Goal: Task Accomplishment & Management: Manage account settings

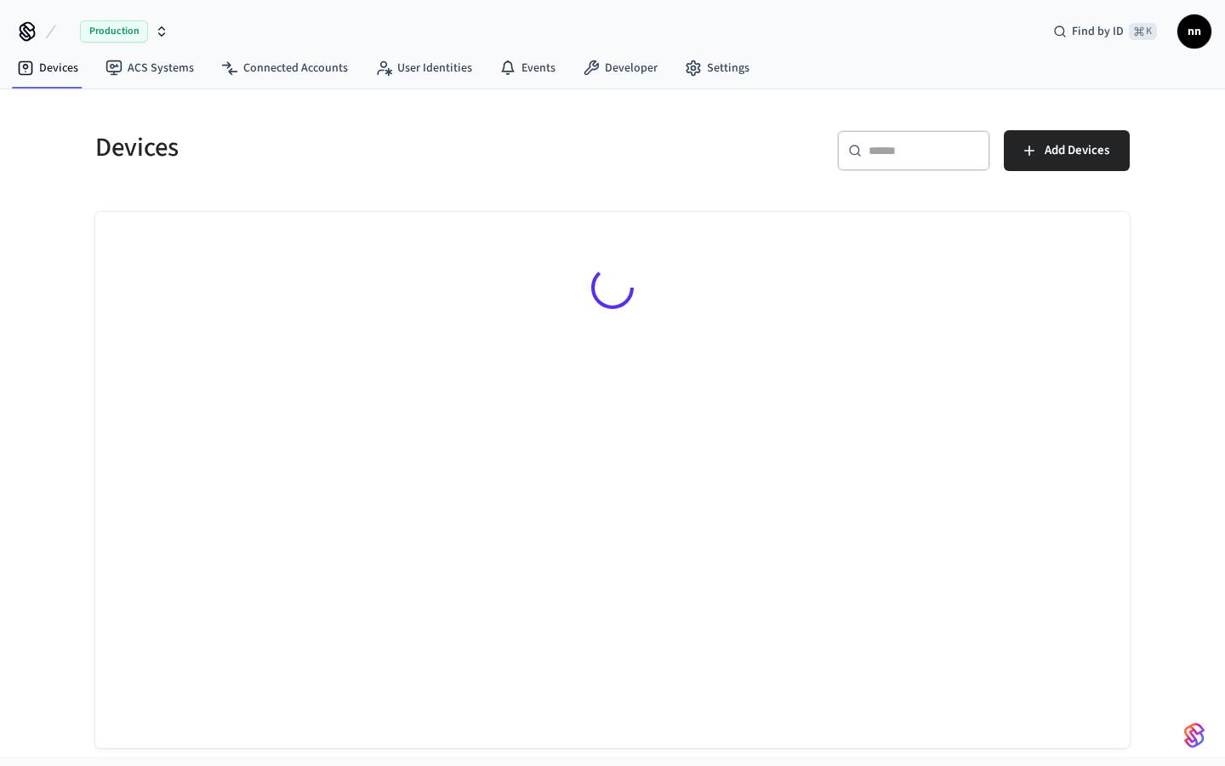
click at [876, 160] on div "​ ​" at bounding box center [913, 150] width 153 height 41
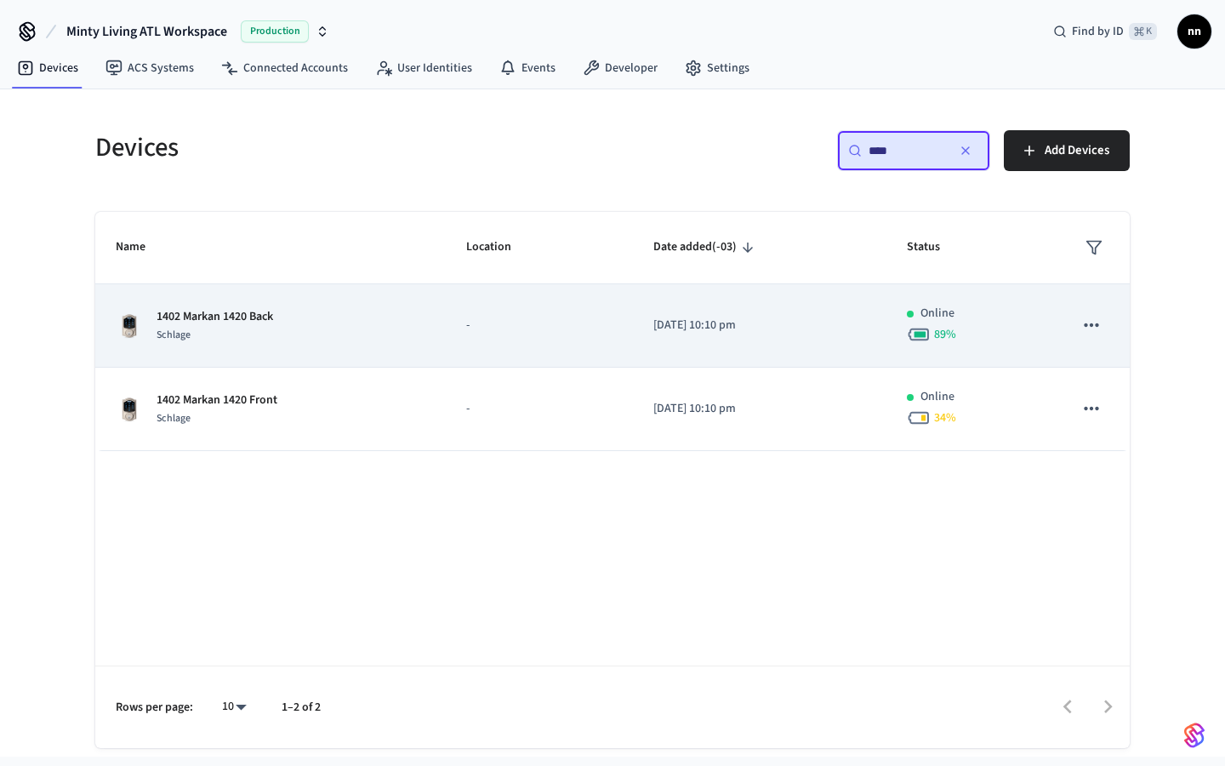
type input "****"
click at [286, 320] on div "1402 Markan 1420 Back Schlage" at bounding box center [271, 326] width 310 height 36
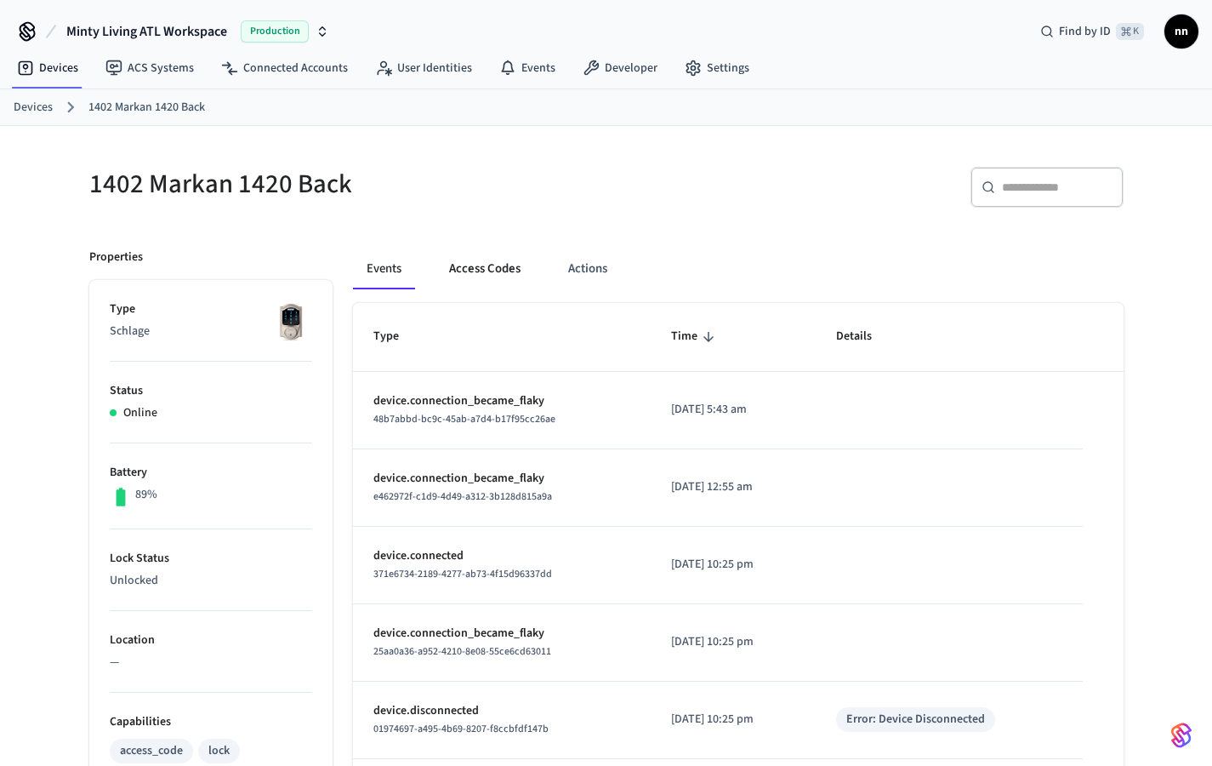
click at [500, 269] on button "Access Codes" at bounding box center [485, 268] width 99 height 41
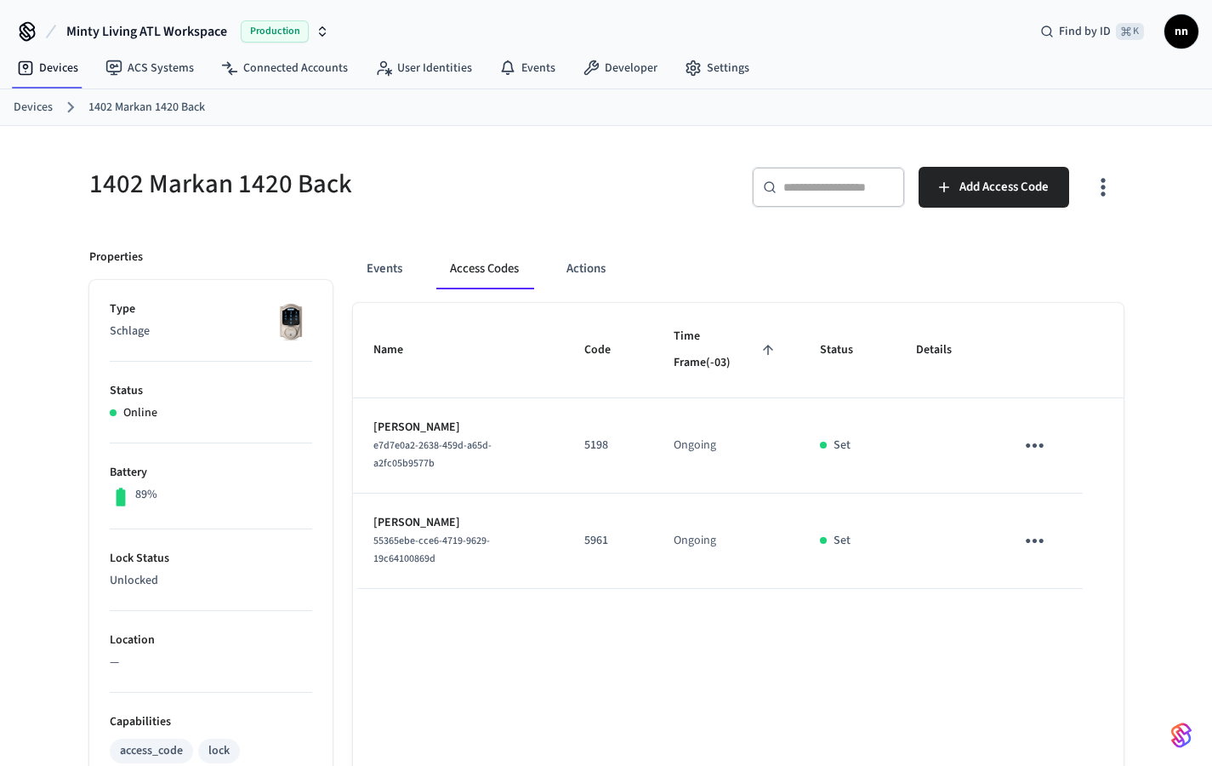
click at [51, 108] on link "Devices" at bounding box center [33, 108] width 39 height 18
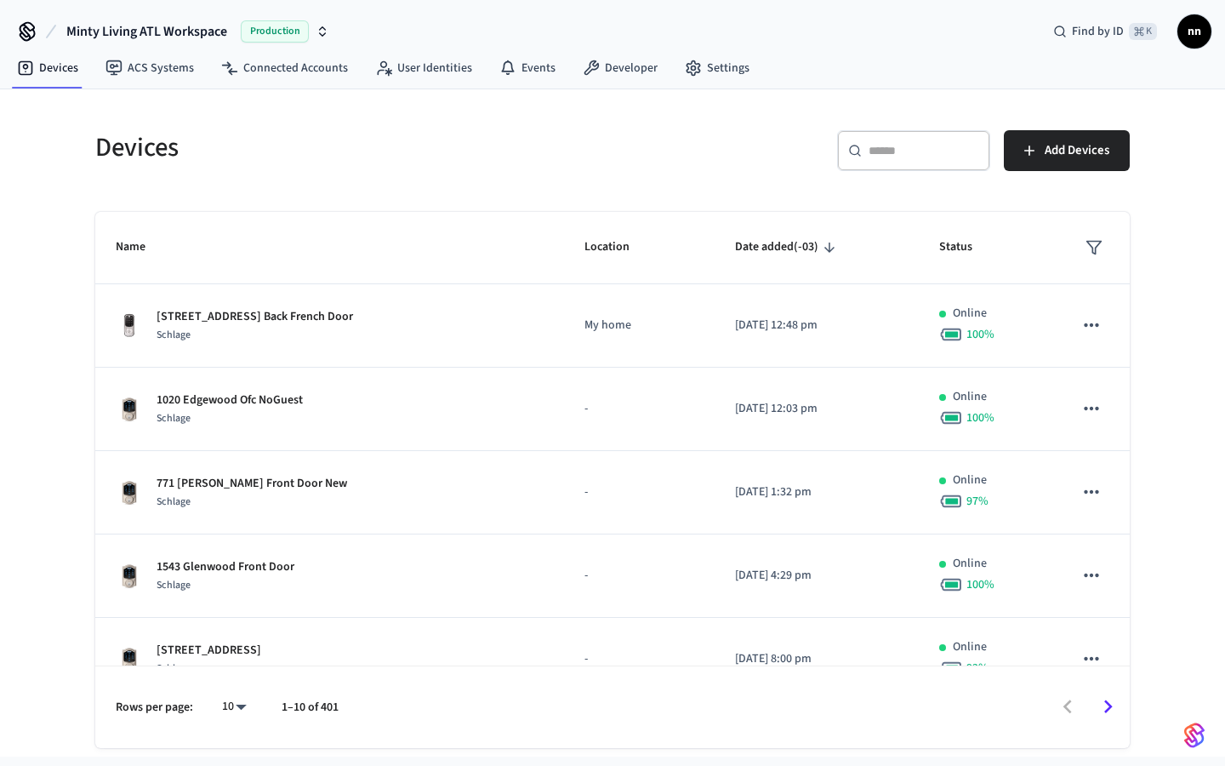
click at [897, 159] on div "​ ​" at bounding box center [913, 150] width 153 height 41
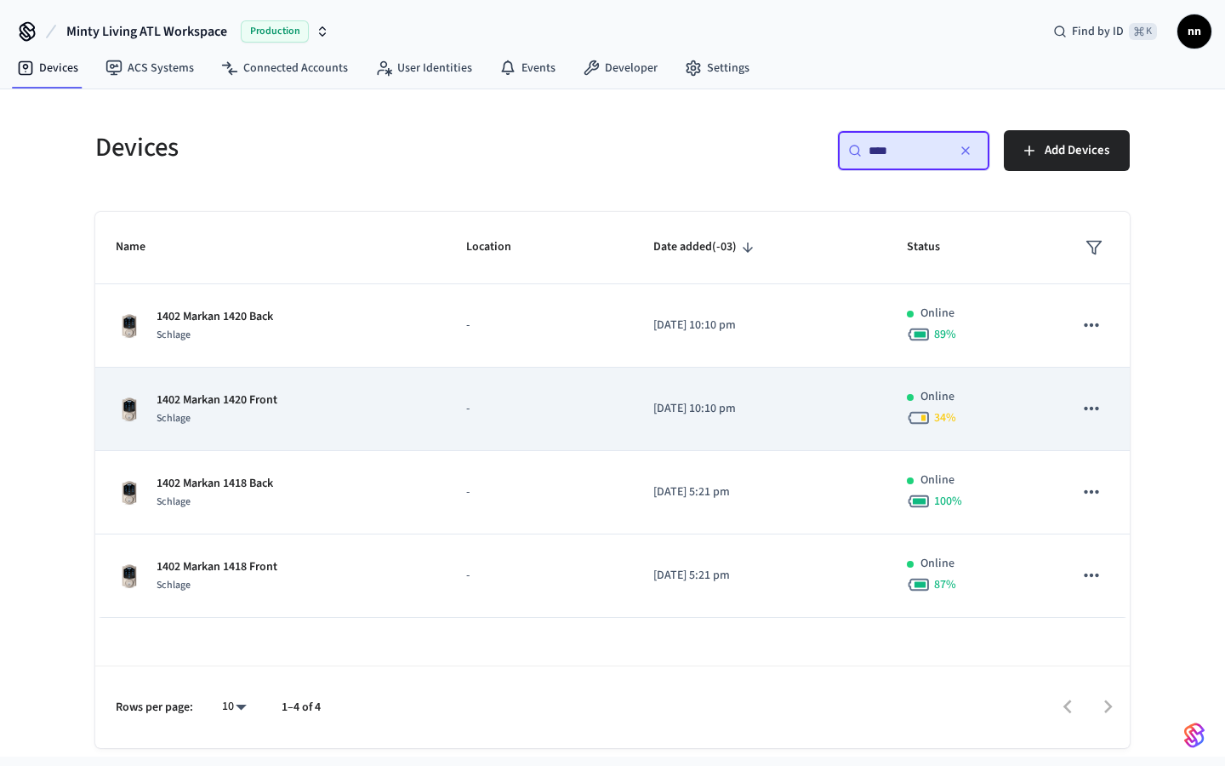
type input "****"
click at [255, 396] on p "1402 Markan 1420 Front" at bounding box center [217, 400] width 121 height 18
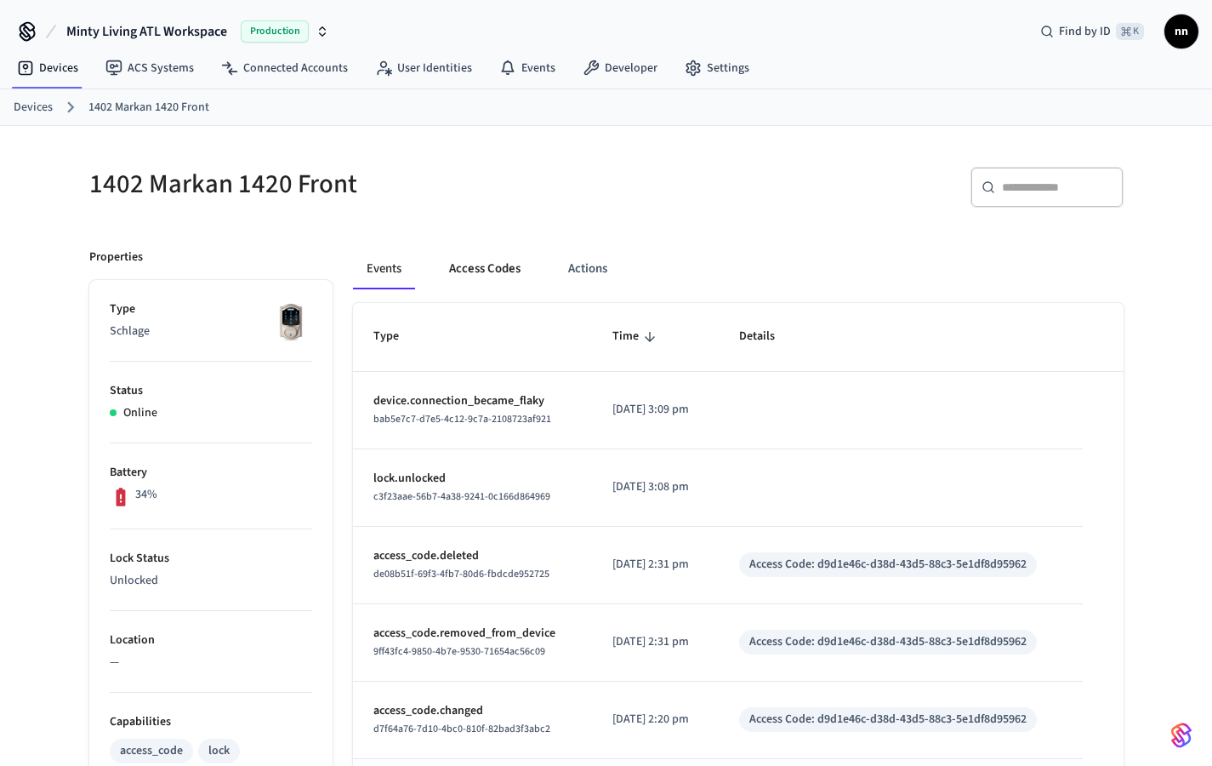
click at [501, 269] on button "Access Codes" at bounding box center [485, 268] width 99 height 41
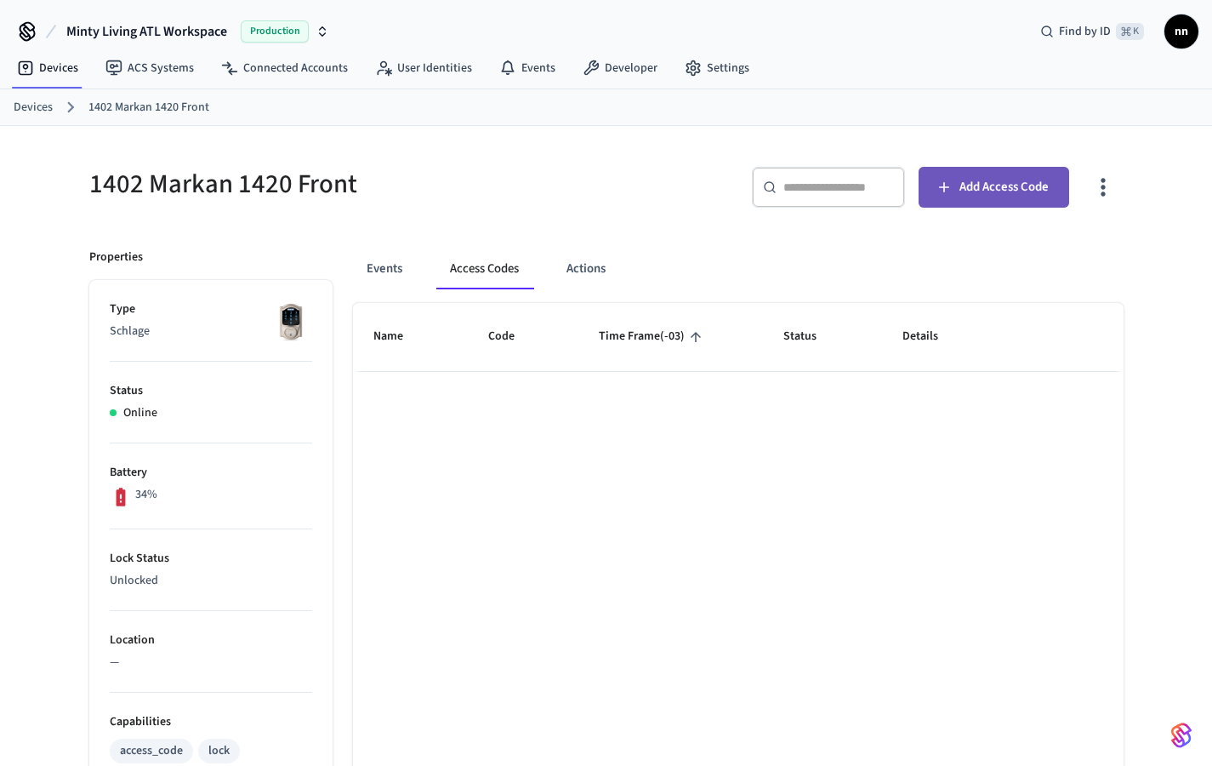
click at [971, 181] on span "Add Access Code" at bounding box center [1004, 187] width 89 height 22
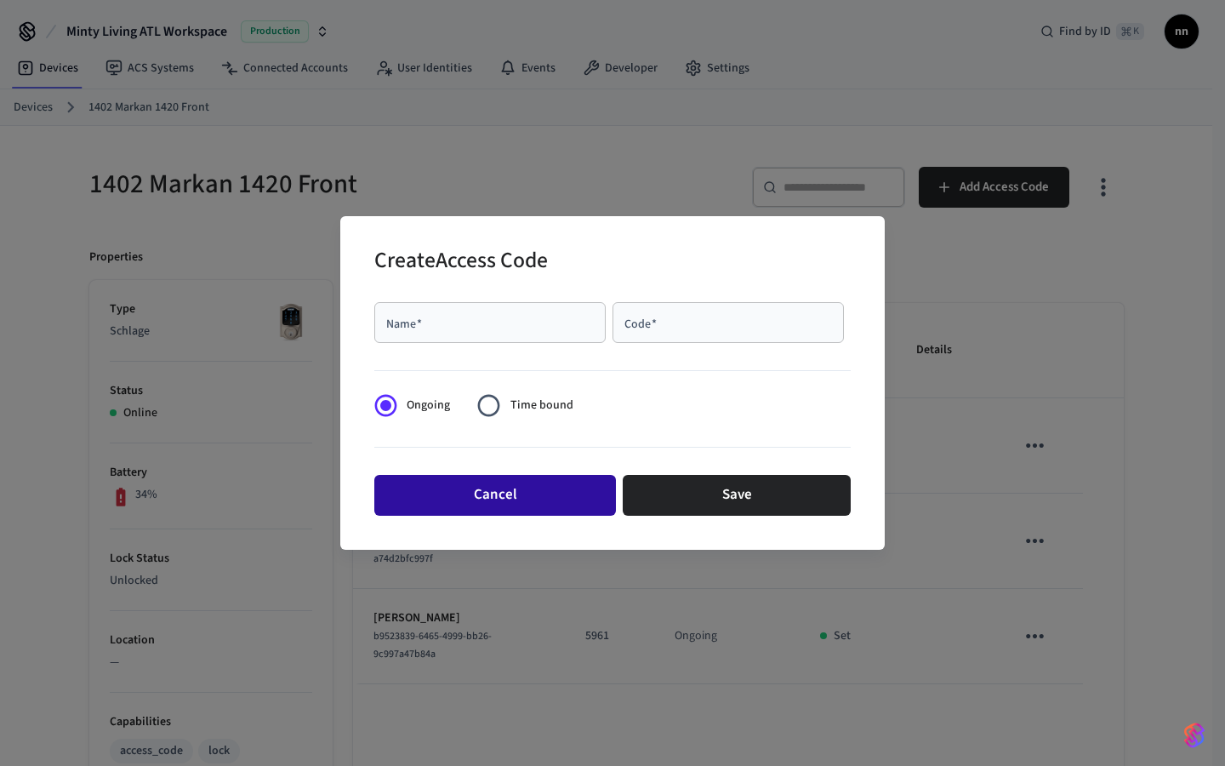
click at [511, 499] on button "Cancel" at bounding box center [495, 495] width 242 height 41
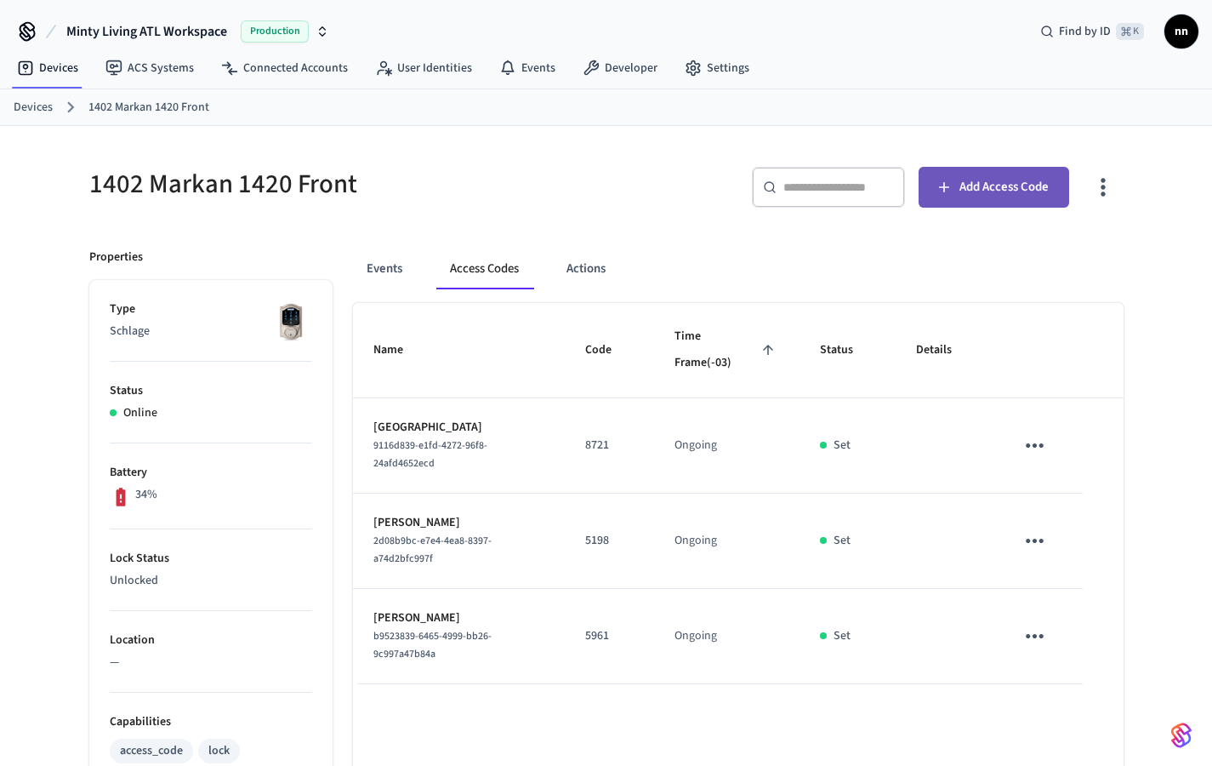
click at [994, 175] on button "Add Access Code" at bounding box center [994, 187] width 151 height 41
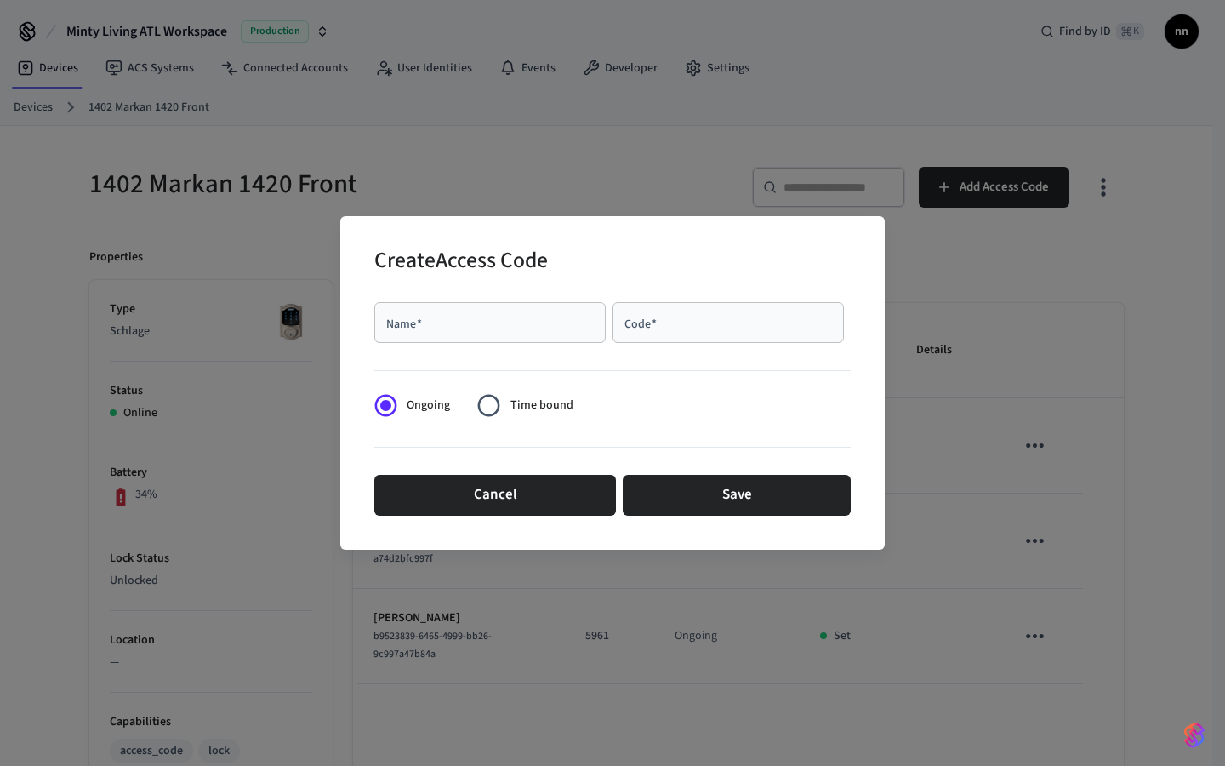
click at [494, 329] on input "Name   *" at bounding box center [490, 322] width 211 height 17
type input "******"
click at [695, 322] on input "Code   *" at bounding box center [728, 322] width 211 height 17
click at [674, 334] on div "Code   *" at bounding box center [727, 322] width 231 height 41
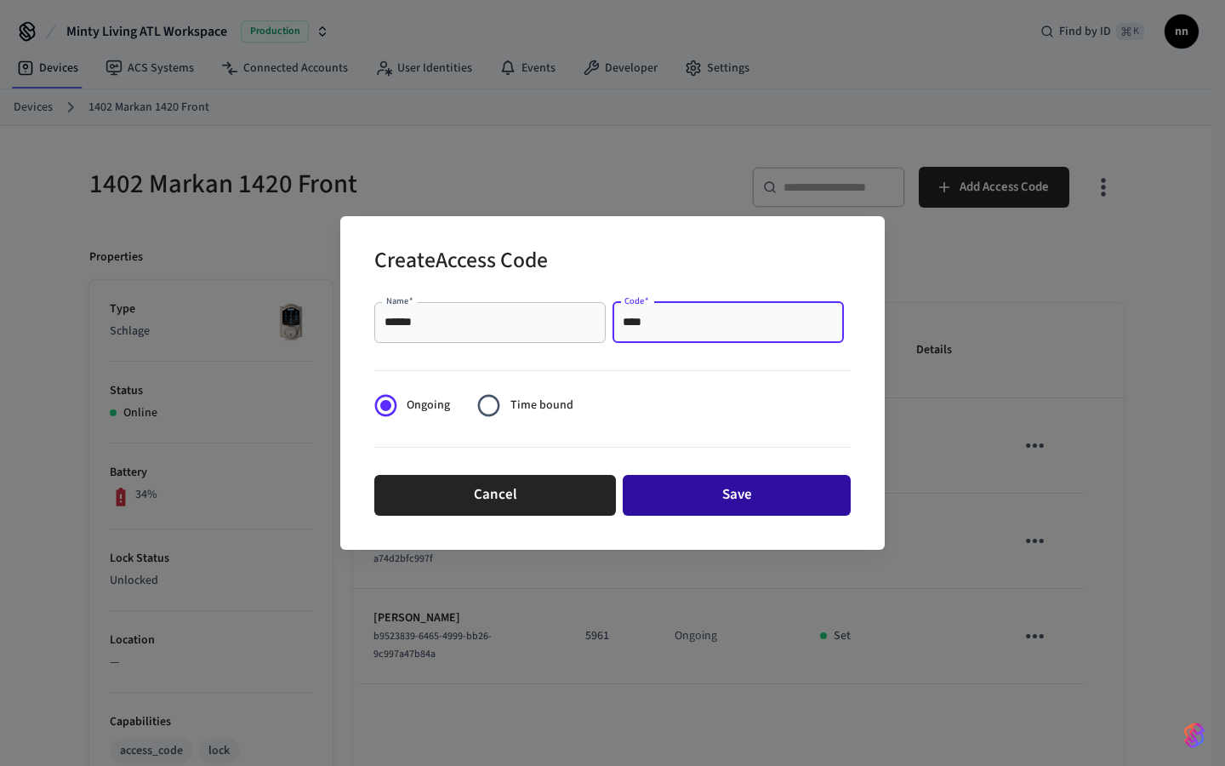
type input "****"
click at [731, 501] on button "Save" at bounding box center [737, 495] width 228 height 41
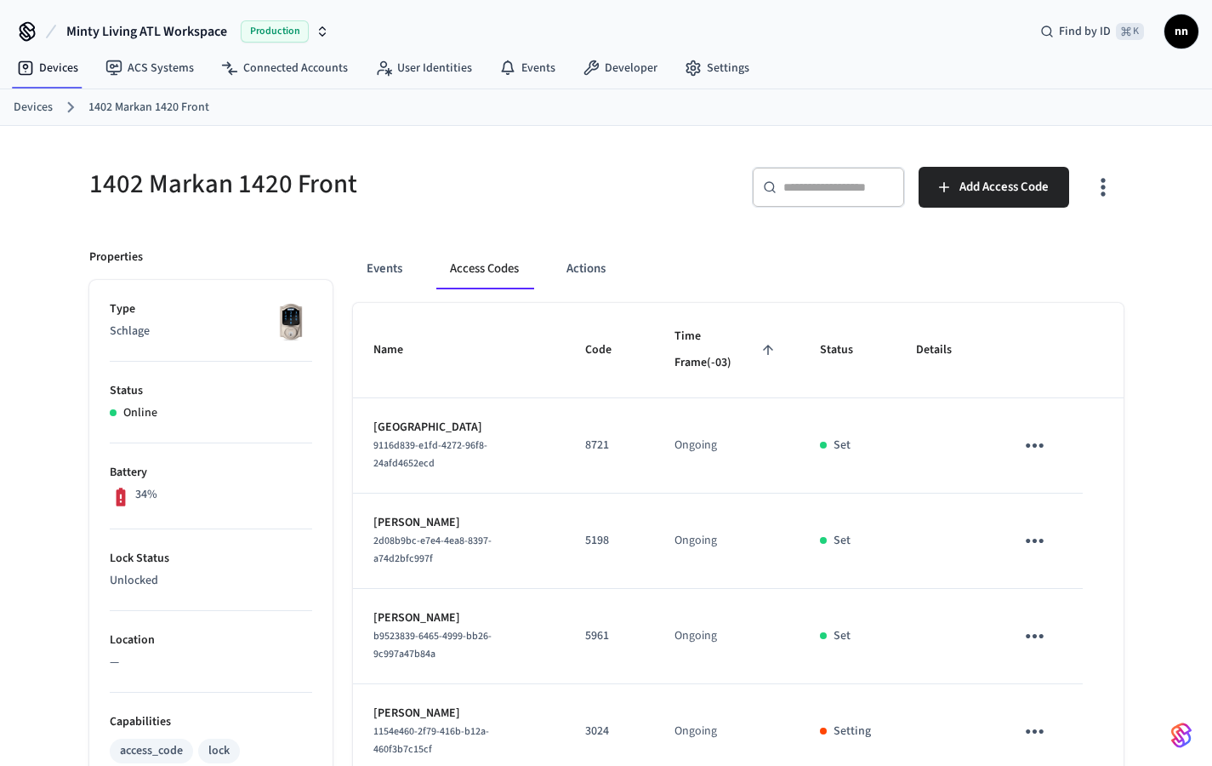
click at [43, 105] on link "Devices" at bounding box center [33, 108] width 39 height 18
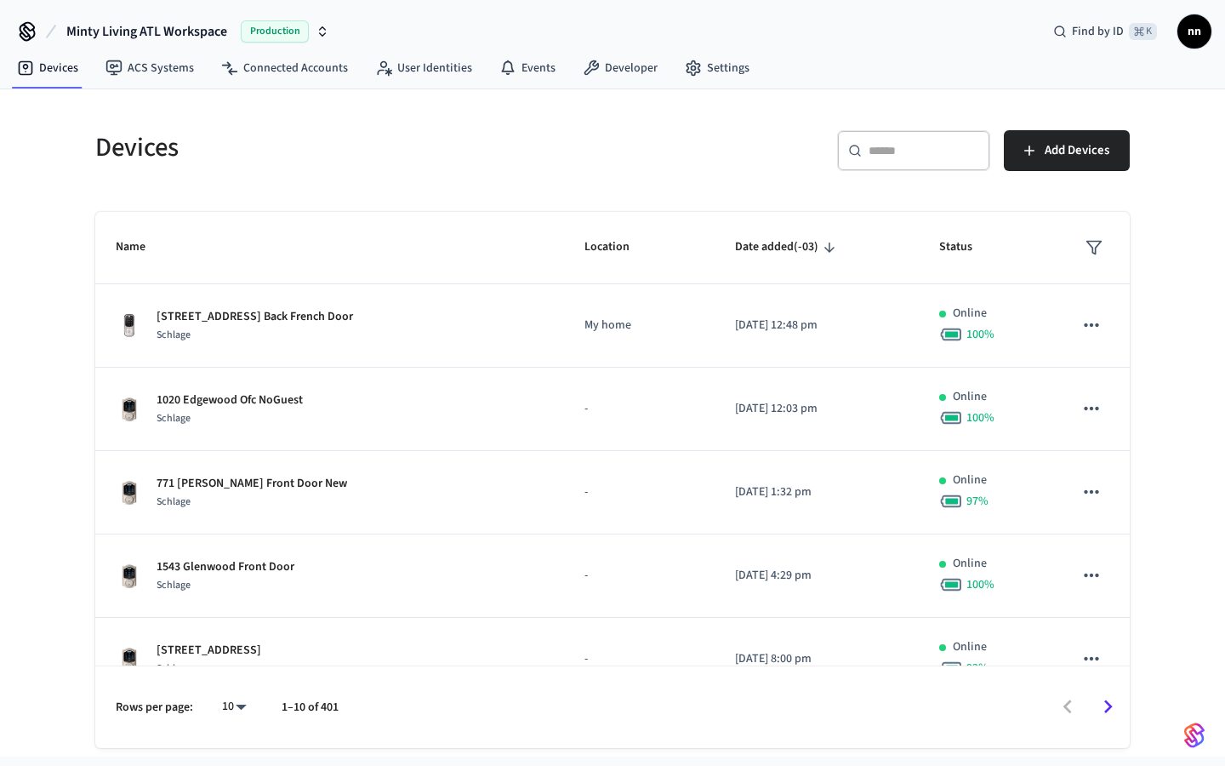
click at [912, 140] on div "​ ​" at bounding box center [913, 150] width 153 height 41
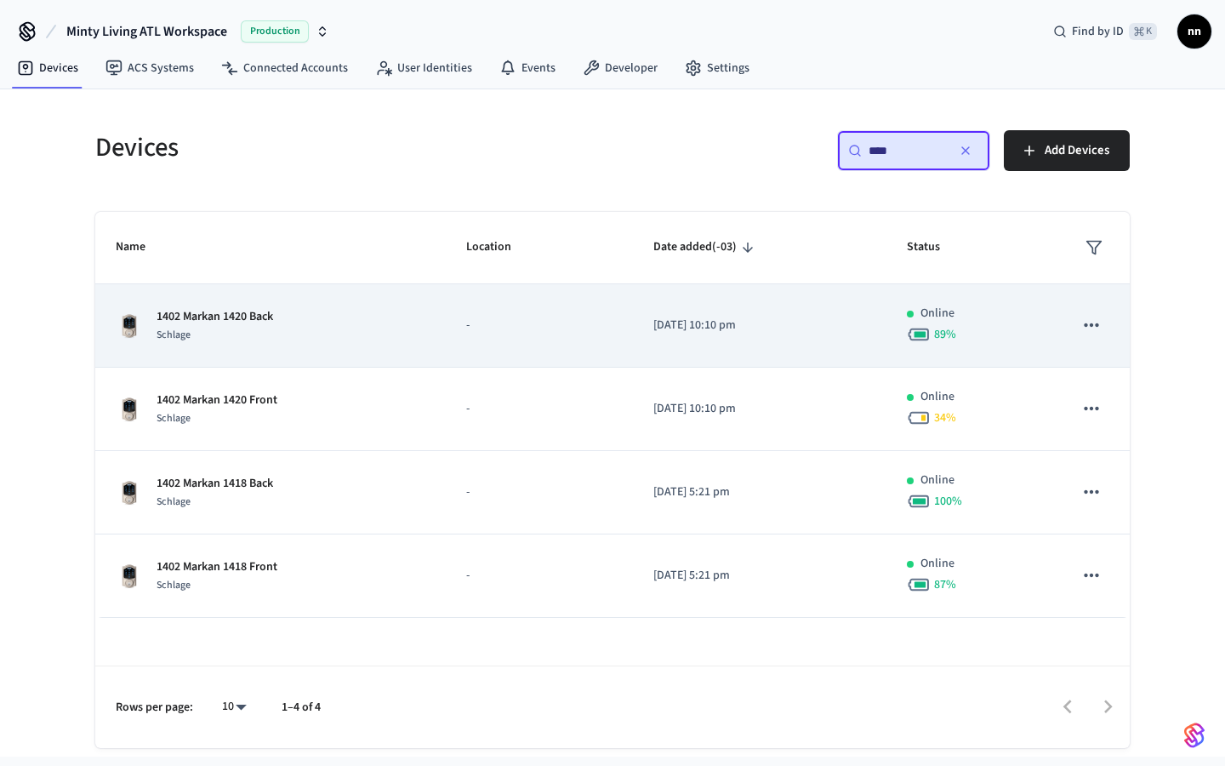
type input "****"
click at [261, 313] on p "1402 Markan 1420 Back" at bounding box center [215, 317] width 117 height 18
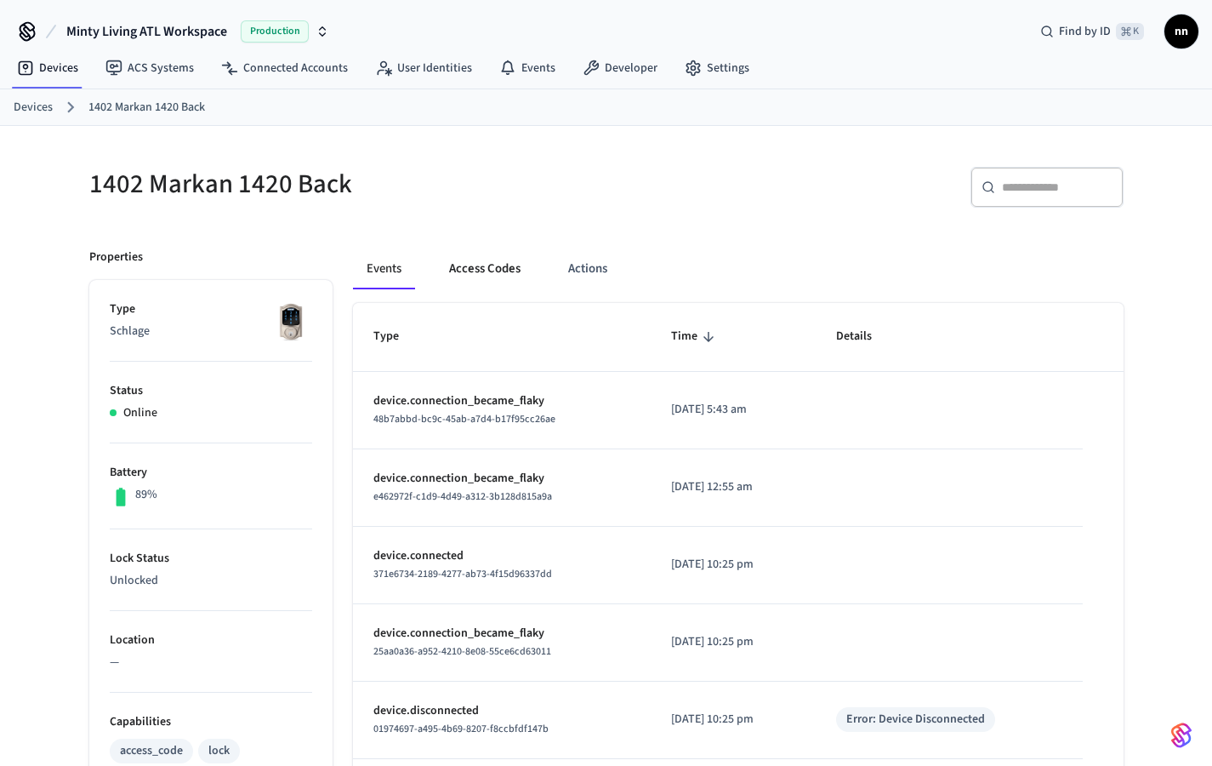
click at [466, 263] on button "Access Codes" at bounding box center [485, 268] width 99 height 41
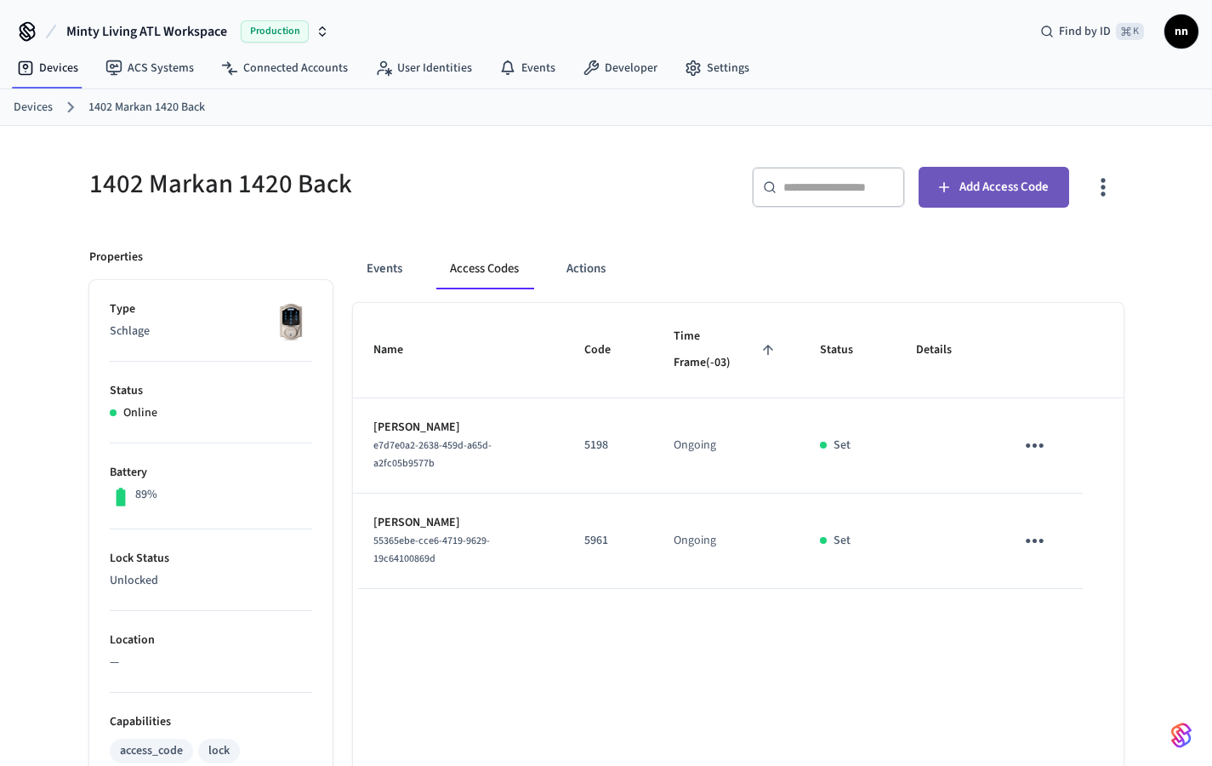
click at [981, 179] on span "Add Access Code" at bounding box center [1004, 187] width 89 height 22
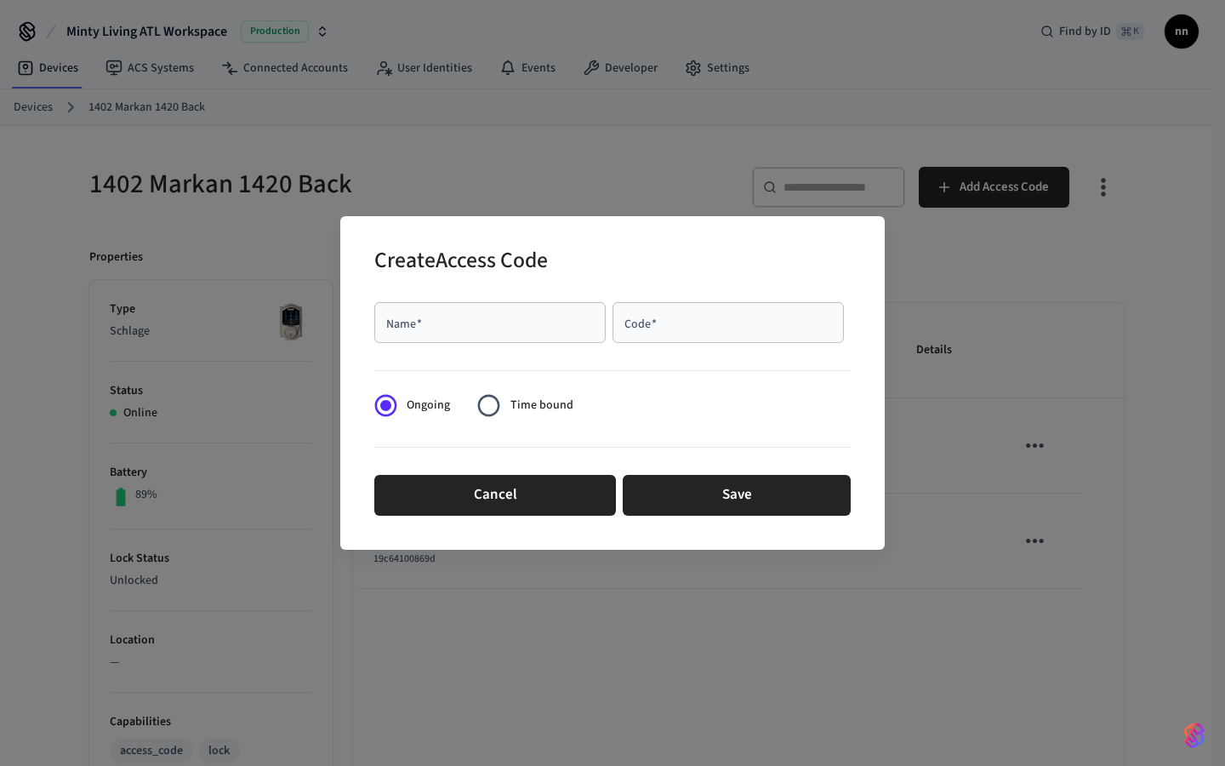
click at [554, 337] on div "Name   *" at bounding box center [489, 322] width 231 height 41
type input "******"
click at [705, 328] on input "Code   *" at bounding box center [728, 322] width 211 height 17
type input "****"
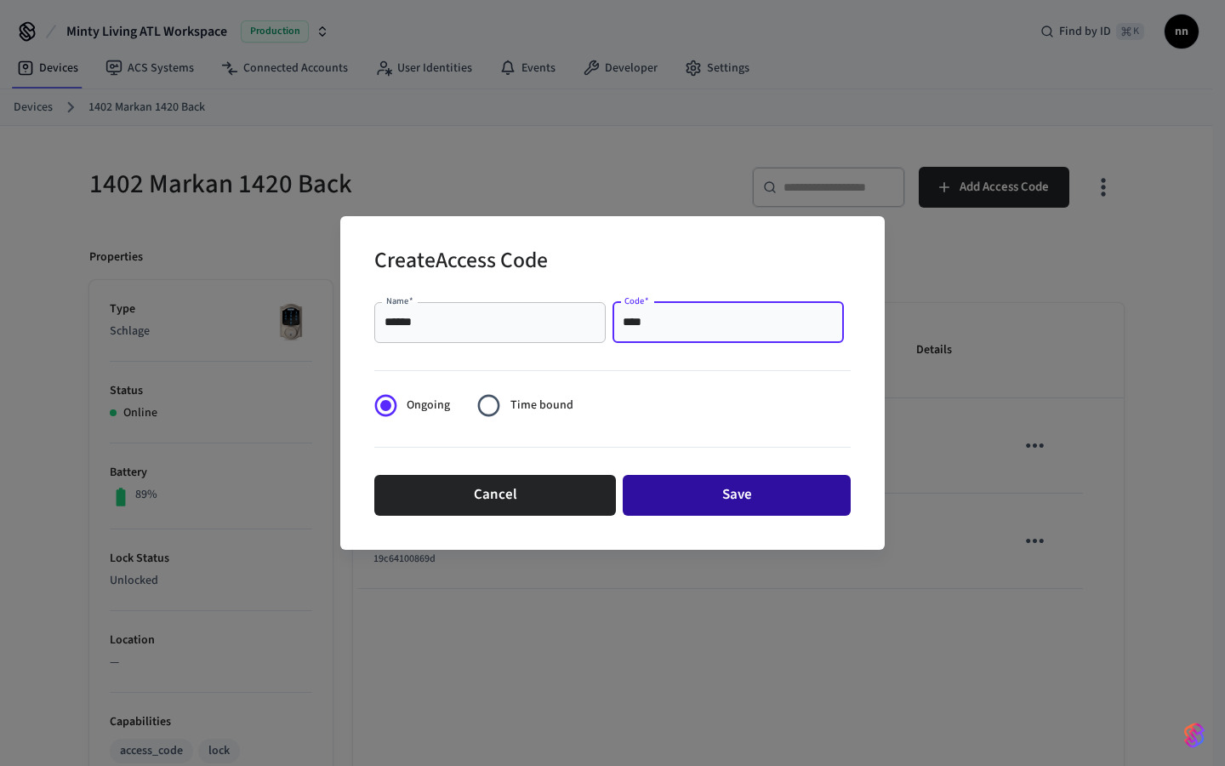
click at [786, 482] on button "Save" at bounding box center [737, 495] width 228 height 41
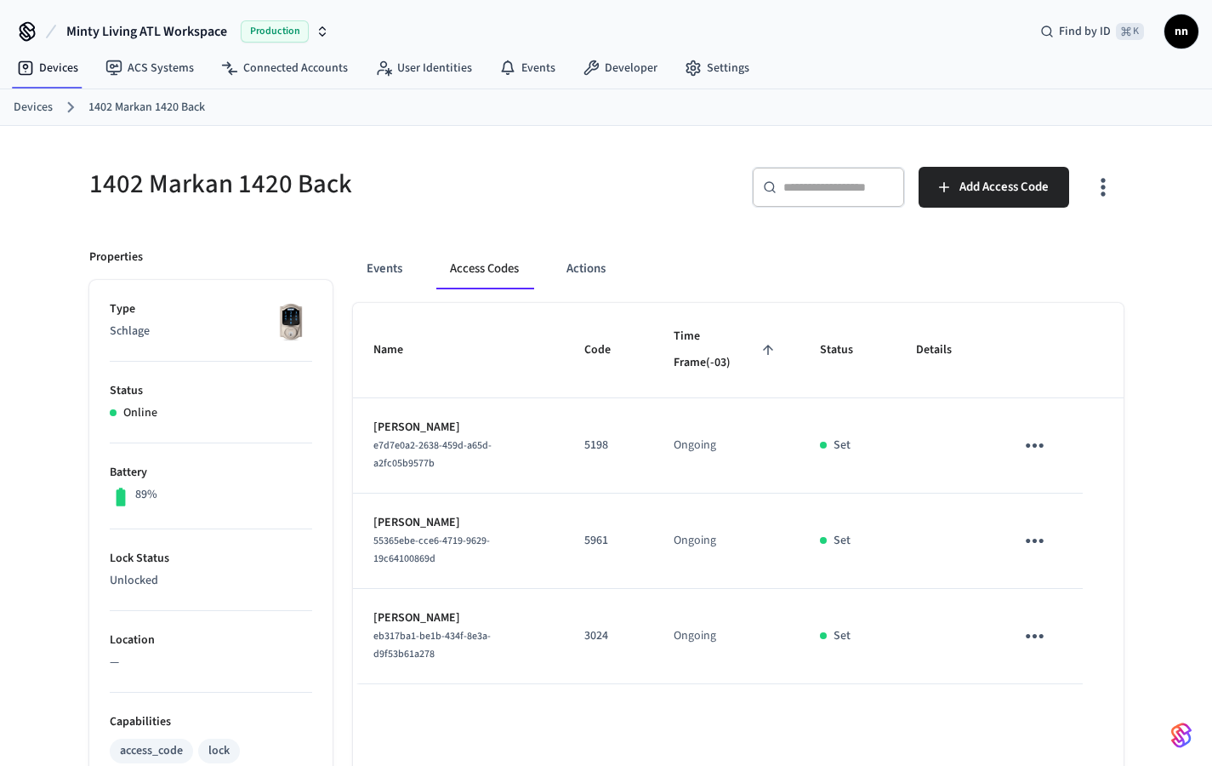
click at [31, 100] on link "Devices" at bounding box center [33, 108] width 39 height 18
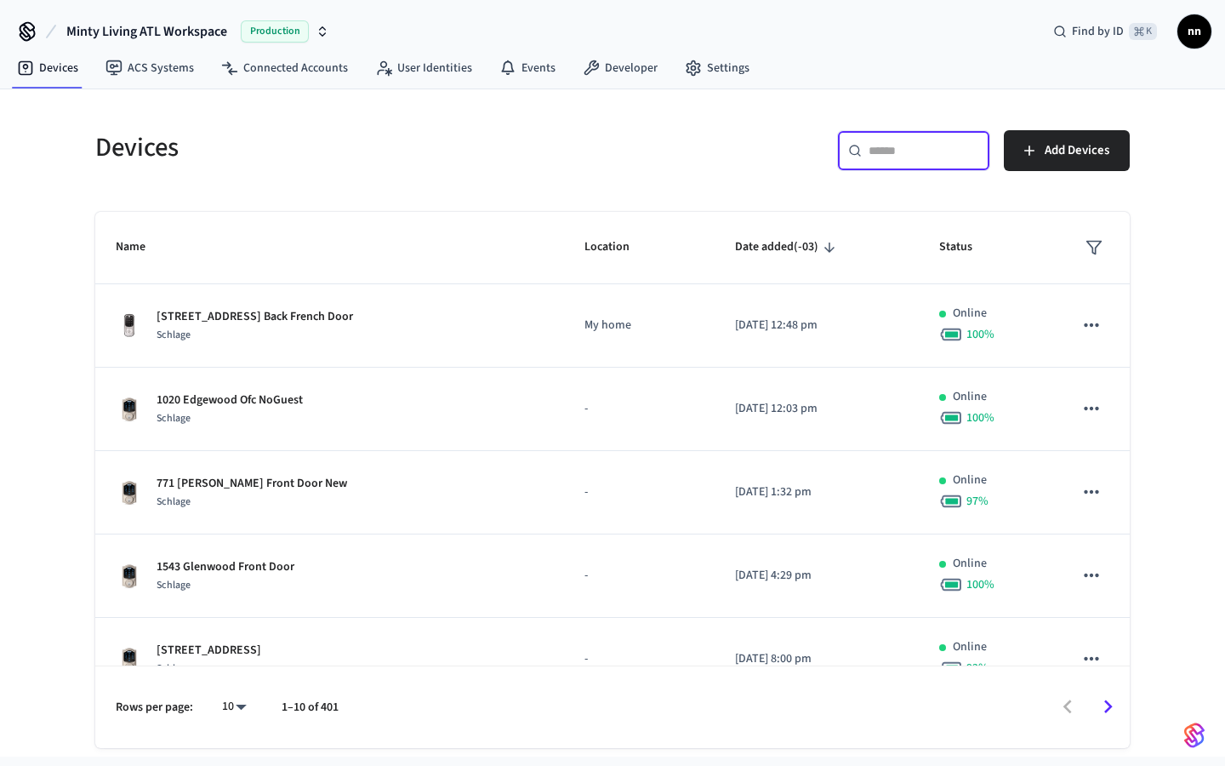
click at [882, 144] on input "text" at bounding box center [924, 150] width 111 height 17
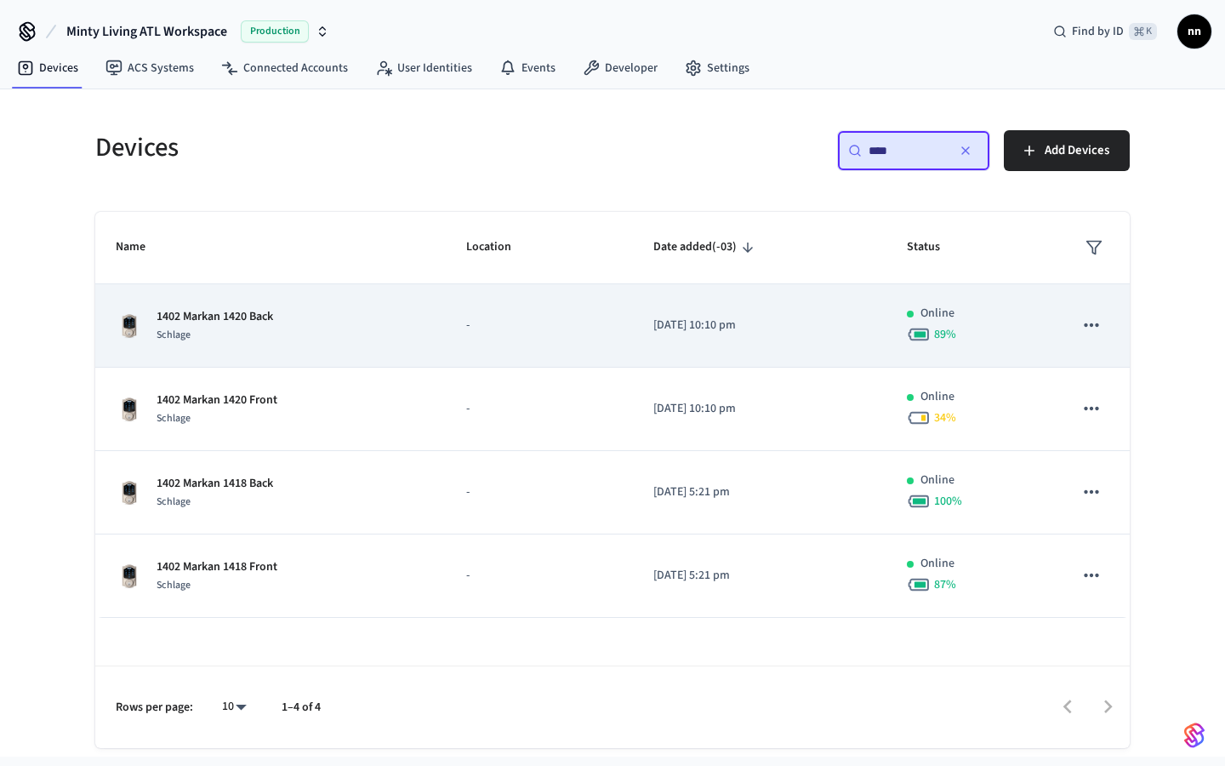
type input "****"
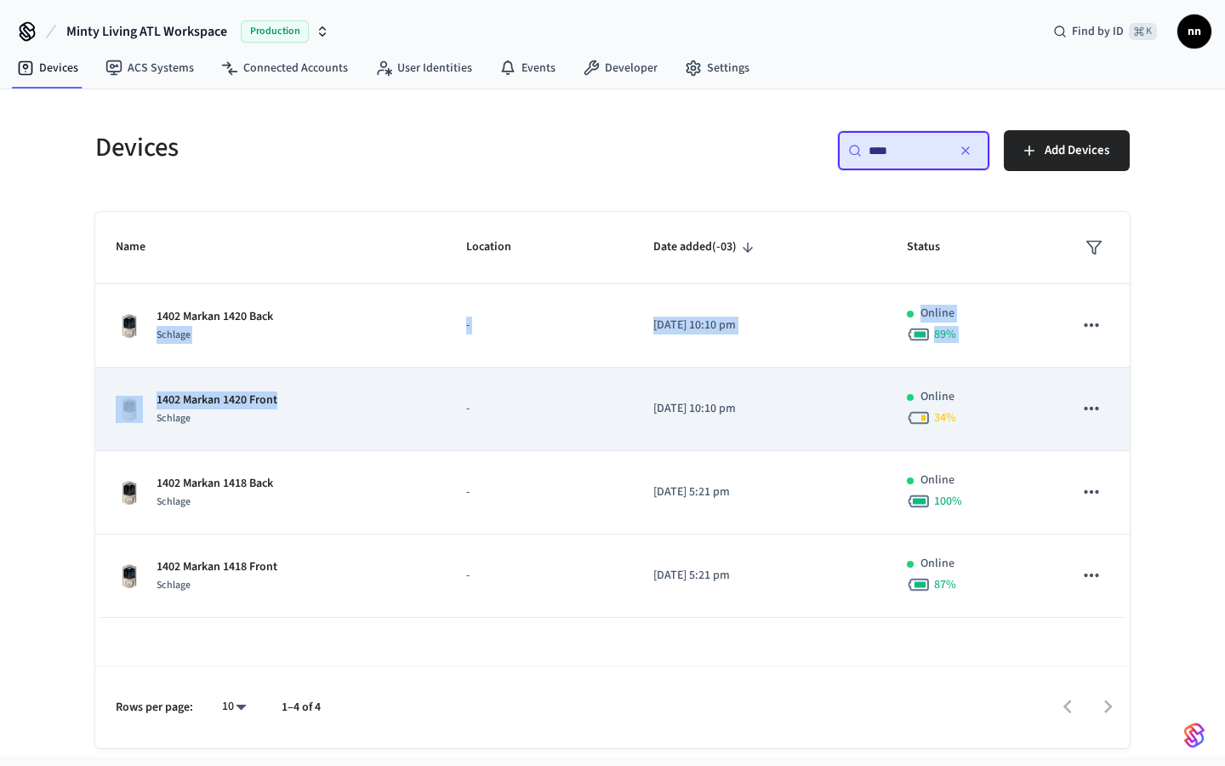
drag, startPoint x: 299, startPoint y: 322, endPoint x: 342, endPoint y: 395, distance: 84.3
click at [342, 395] on tbody "1402 Markan 1420 Back Schlage - [DATE] 10:10 pm Online 89 % 1402 Markan 1420 Fr…" at bounding box center [612, 450] width 1034 height 333
click at [344, 398] on div "1402 Markan 1420 Front Schlage" at bounding box center [271, 409] width 310 height 36
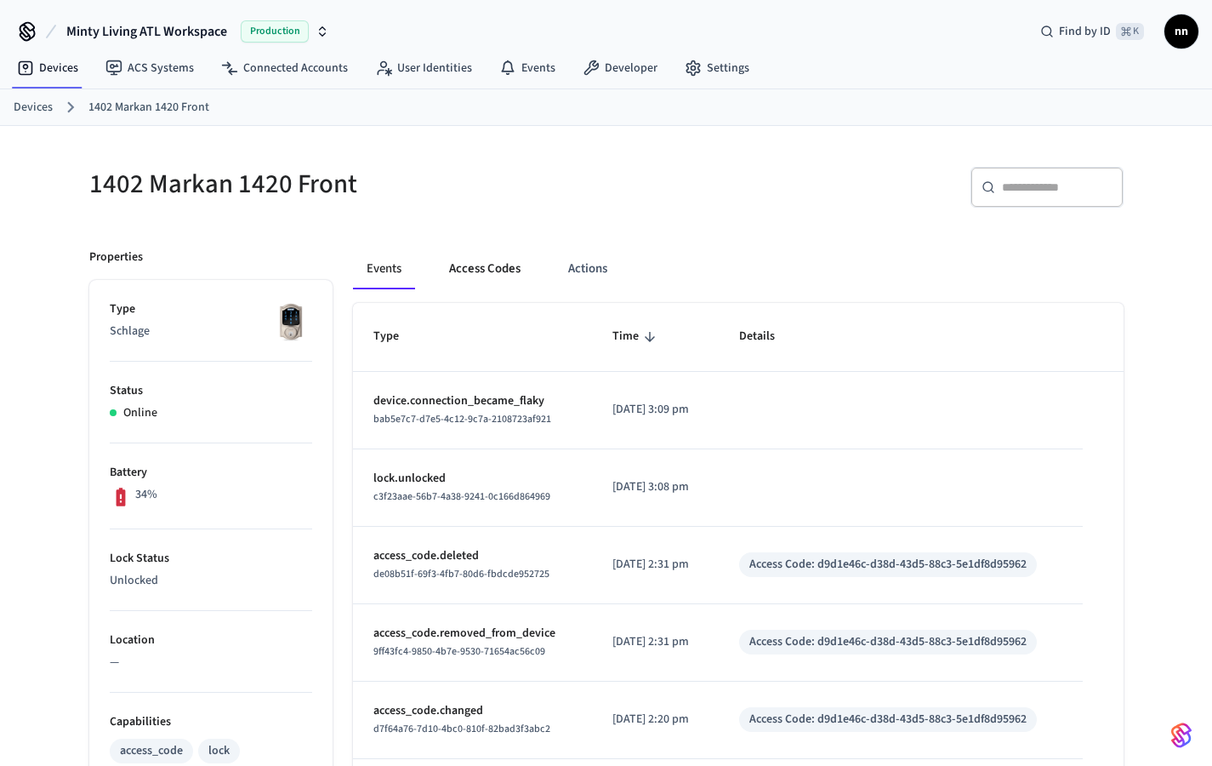
click at [476, 274] on button "Access Codes" at bounding box center [485, 268] width 99 height 41
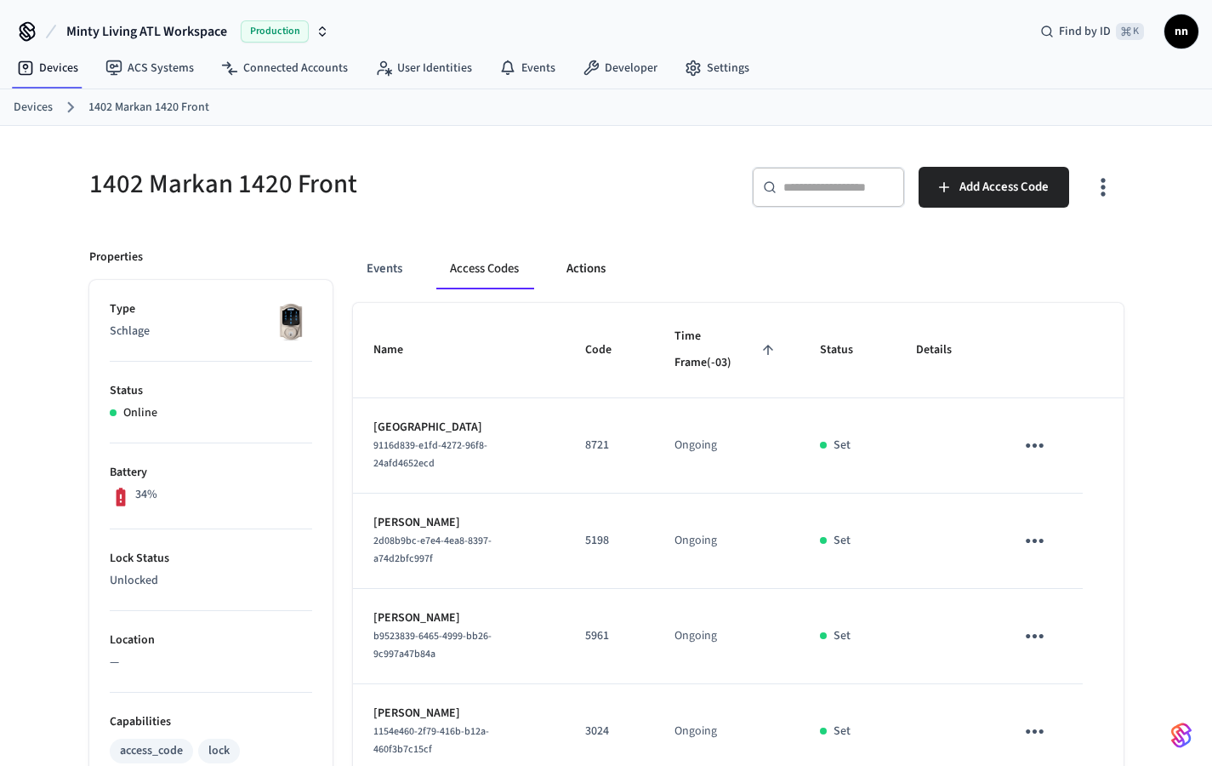
click at [603, 269] on button "Actions" at bounding box center [586, 268] width 66 height 41
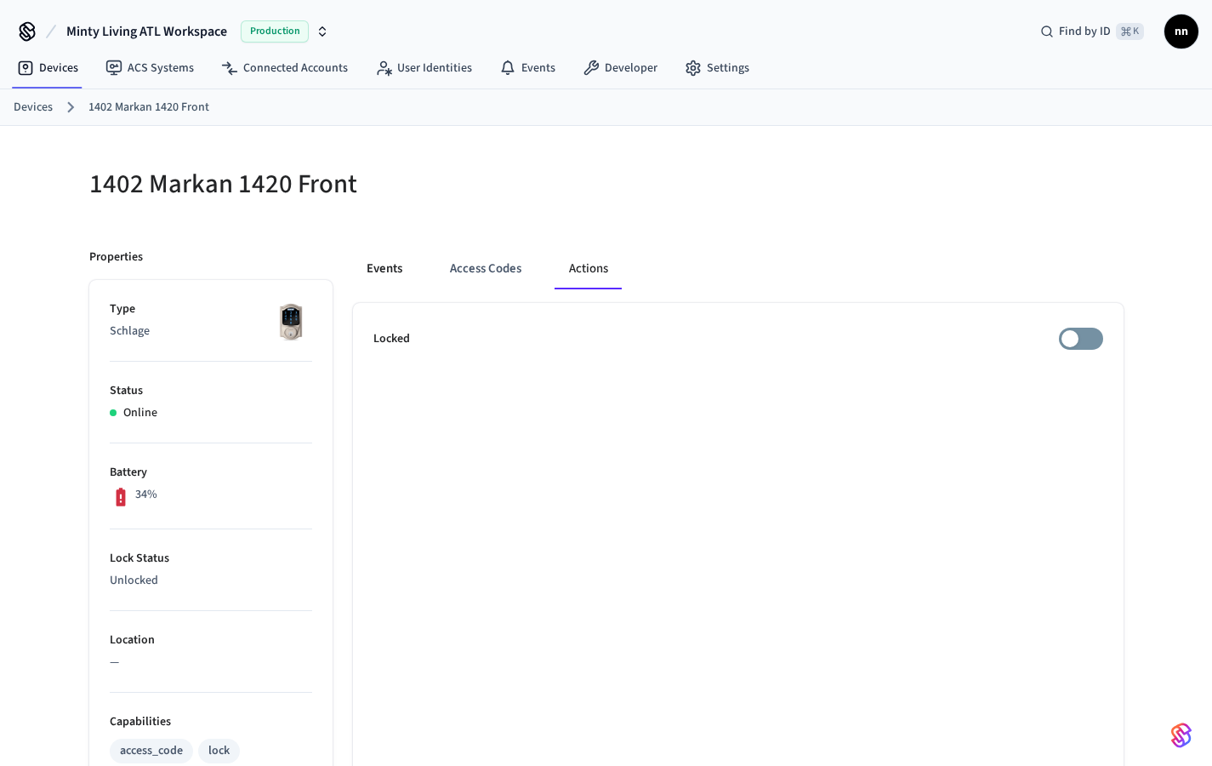
click at [391, 277] on button "Events" at bounding box center [384, 268] width 63 height 41
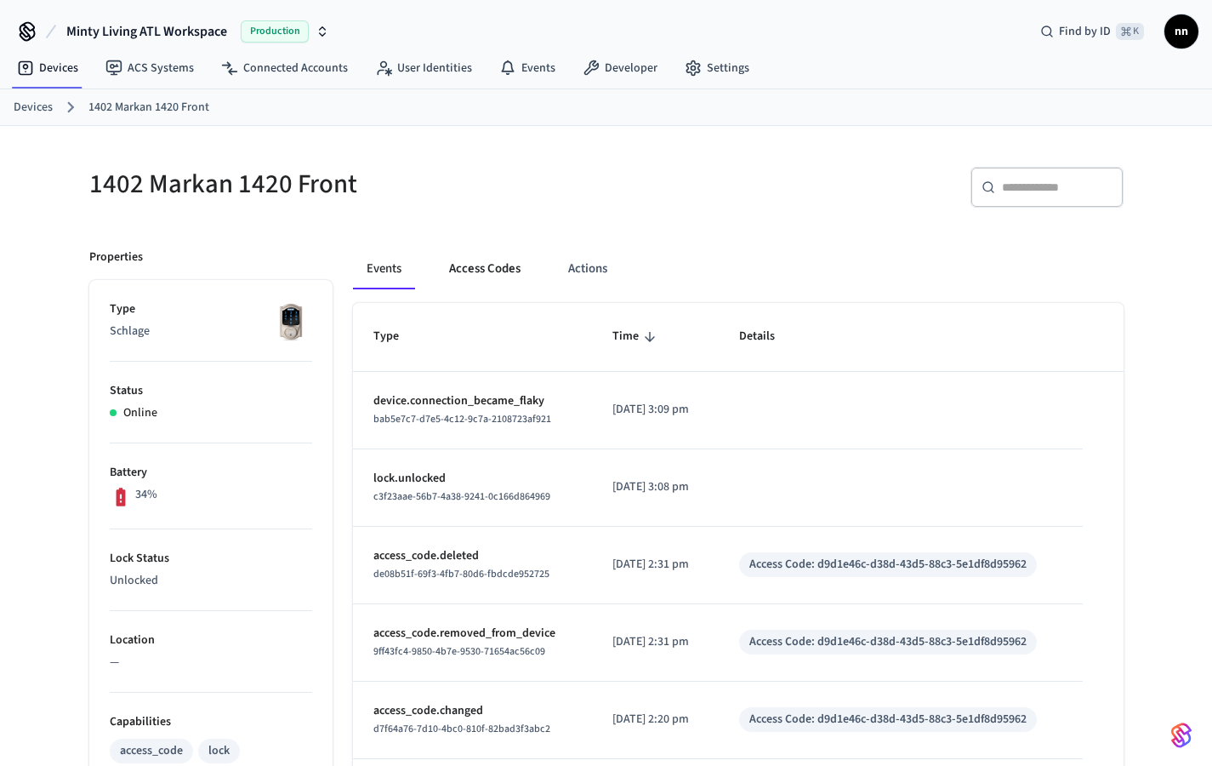
click at [503, 248] on button "Access Codes" at bounding box center [485, 268] width 99 height 41
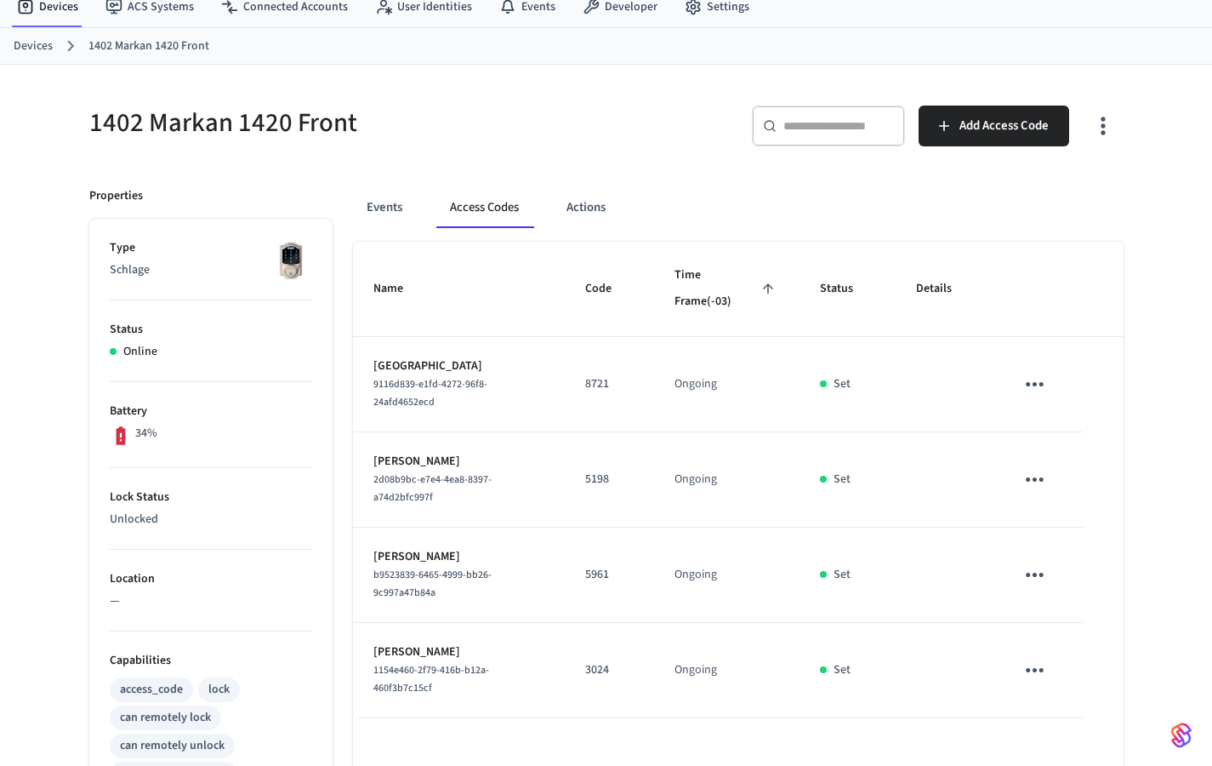
scroll to position [60, 0]
click at [604, 209] on button "Actions" at bounding box center [586, 209] width 66 height 41
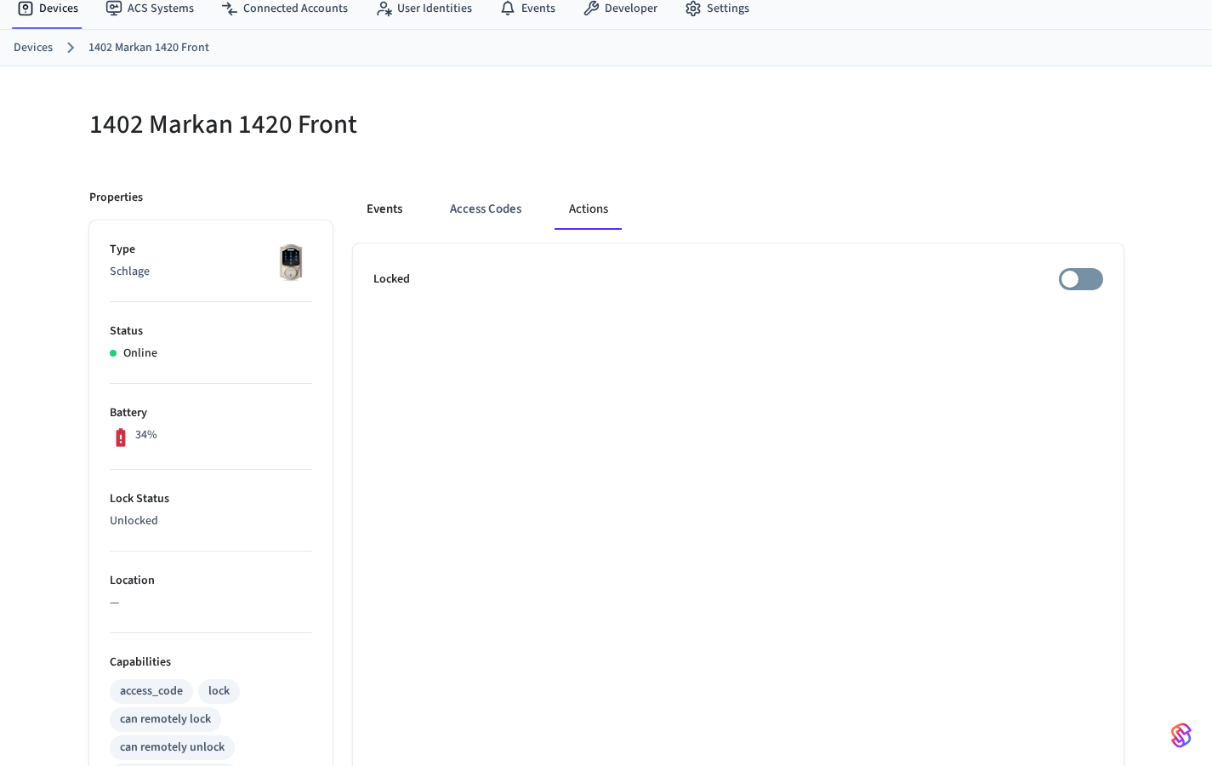
click at [381, 203] on button "Events" at bounding box center [384, 209] width 63 height 41
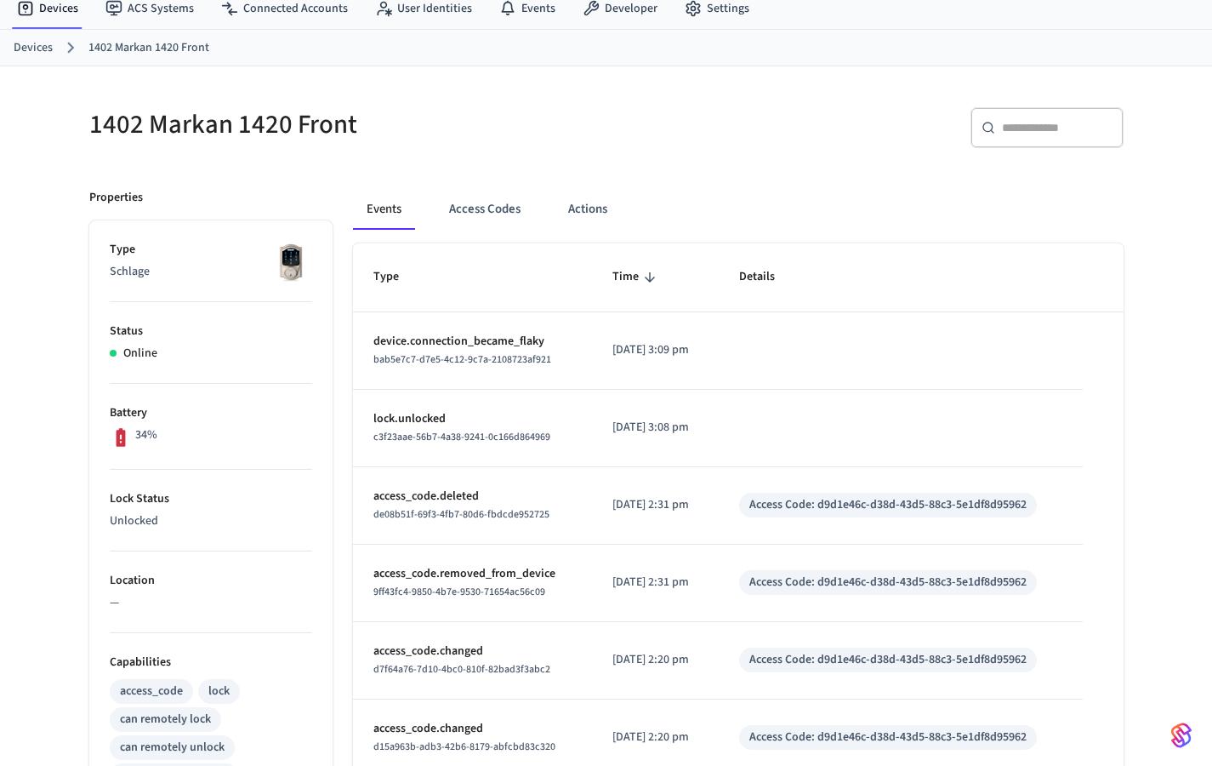
click at [390, 214] on button "Events" at bounding box center [384, 209] width 62 height 41
click at [488, 213] on button "Access Codes" at bounding box center [485, 209] width 99 height 41
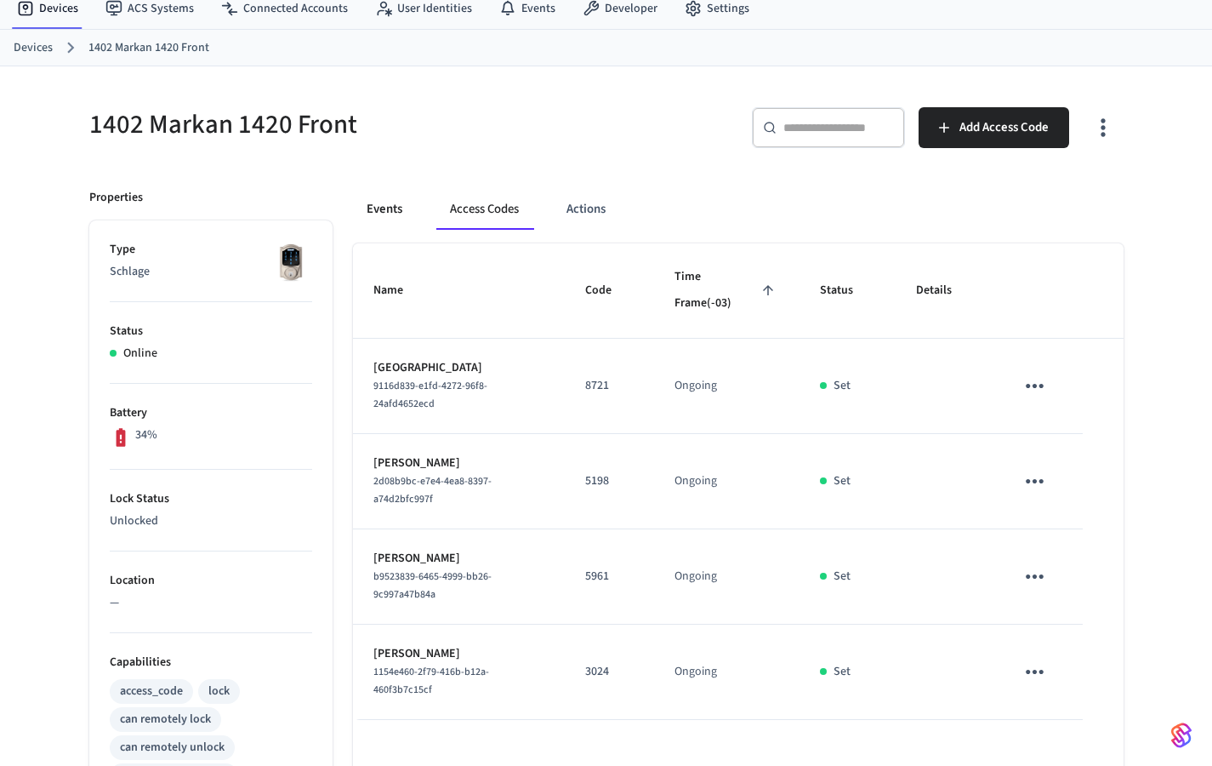
click at [379, 214] on button "Events" at bounding box center [384, 209] width 63 height 41
